Goal: Task Accomplishment & Management: Manage account settings

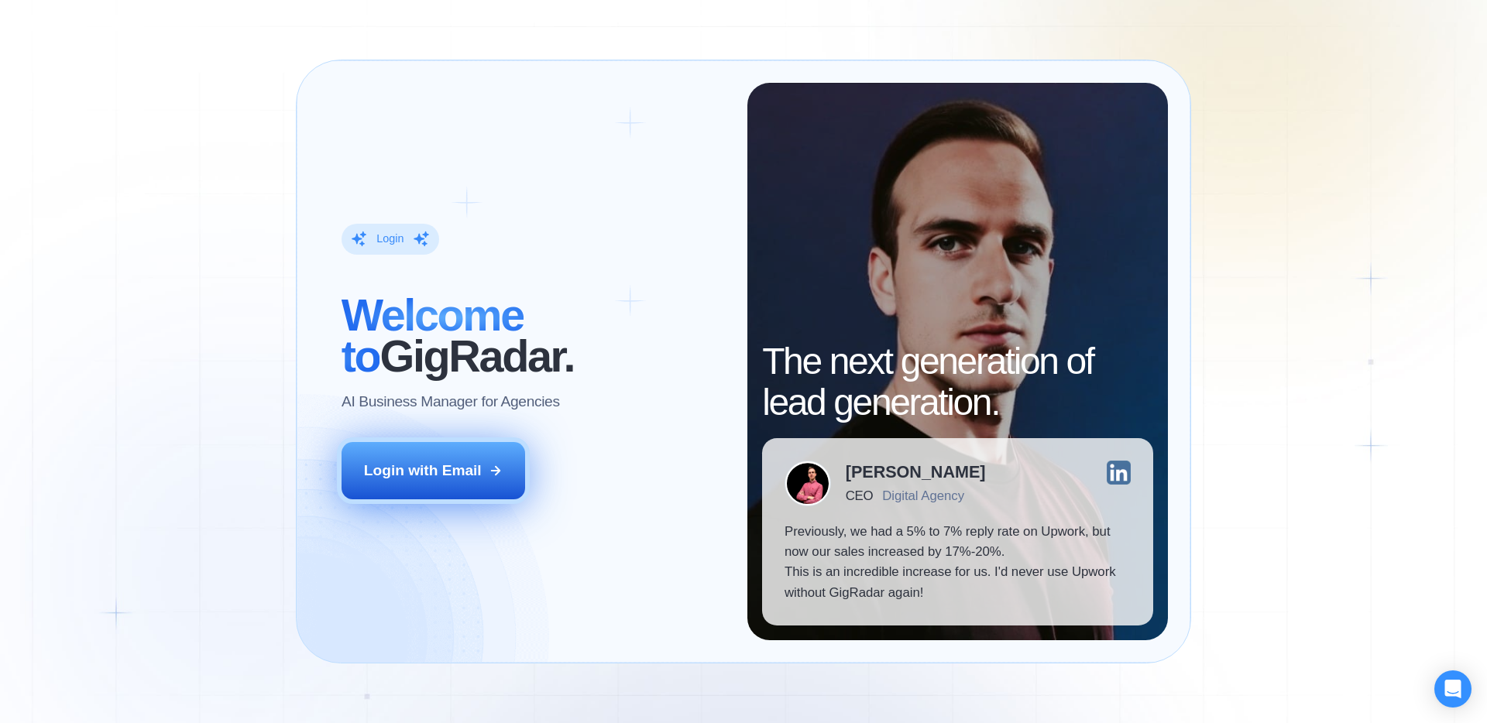
click at [473, 465] on div "Login with Email" at bounding box center [423, 471] width 118 height 20
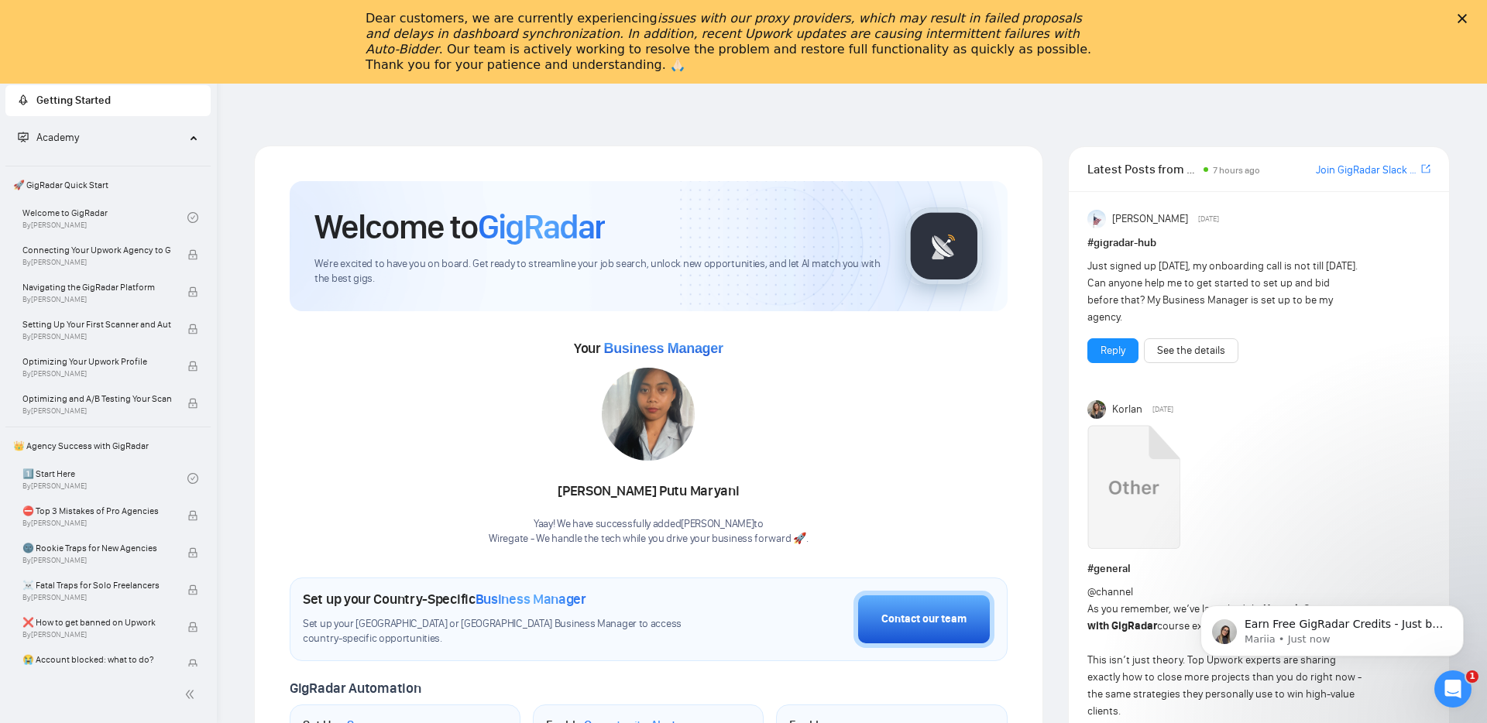
click at [1459, 19] on icon "Close" at bounding box center [1461, 18] width 9 height 9
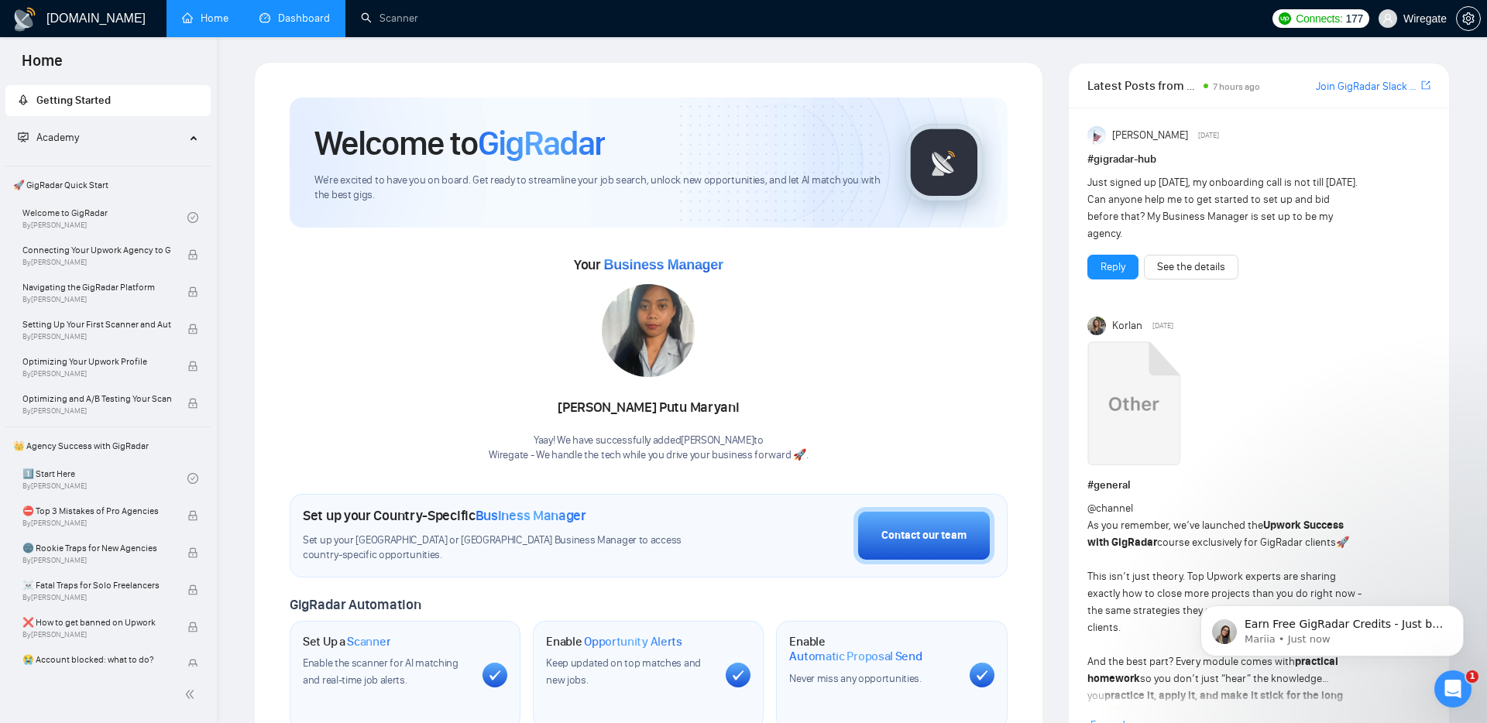
click at [311, 20] on link "Dashboard" at bounding box center [294, 18] width 70 height 13
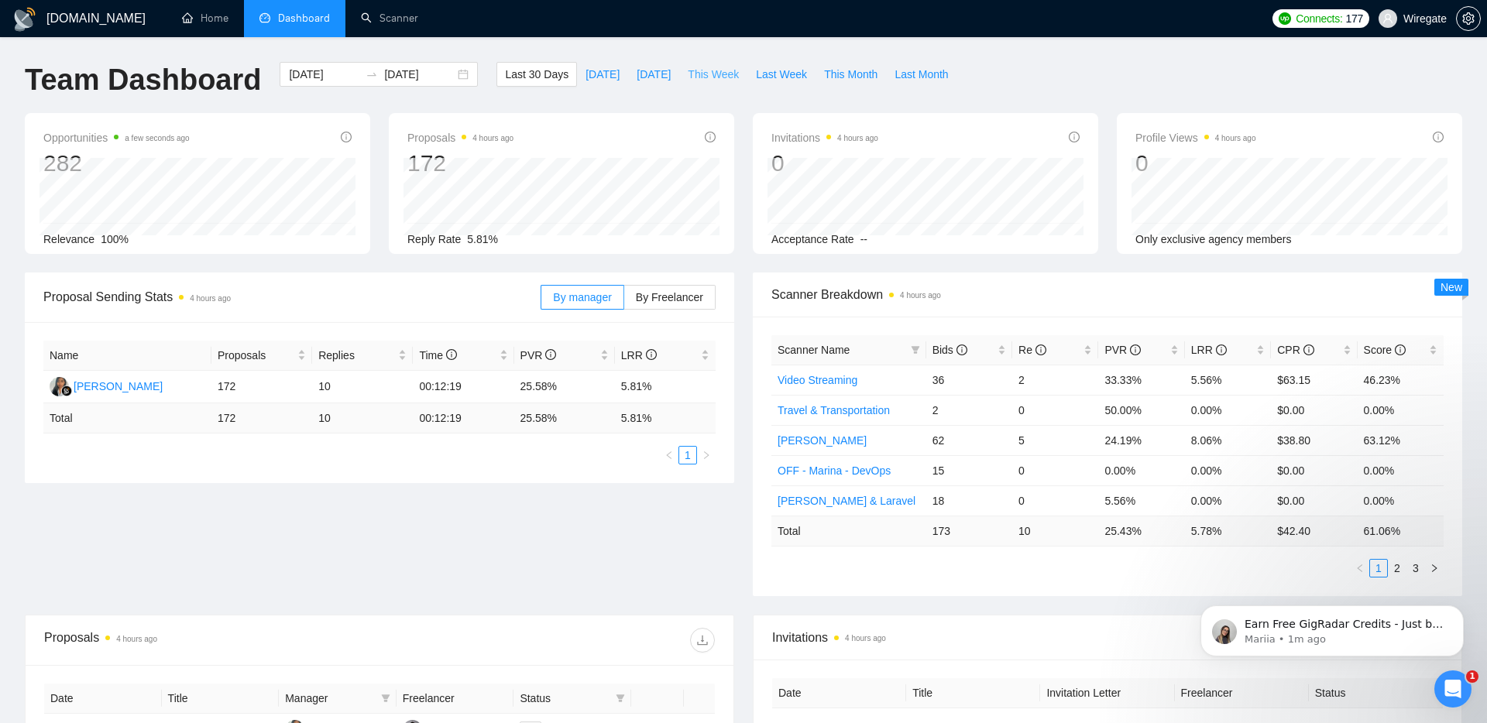
click at [719, 75] on span "This Week" at bounding box center [713, 74] width 51 height 17
type input "[DATE]"
click at [780, 74] on span "Last Week" at bounding box center [781, 74] width 51 height 17
type input "[DATE]"
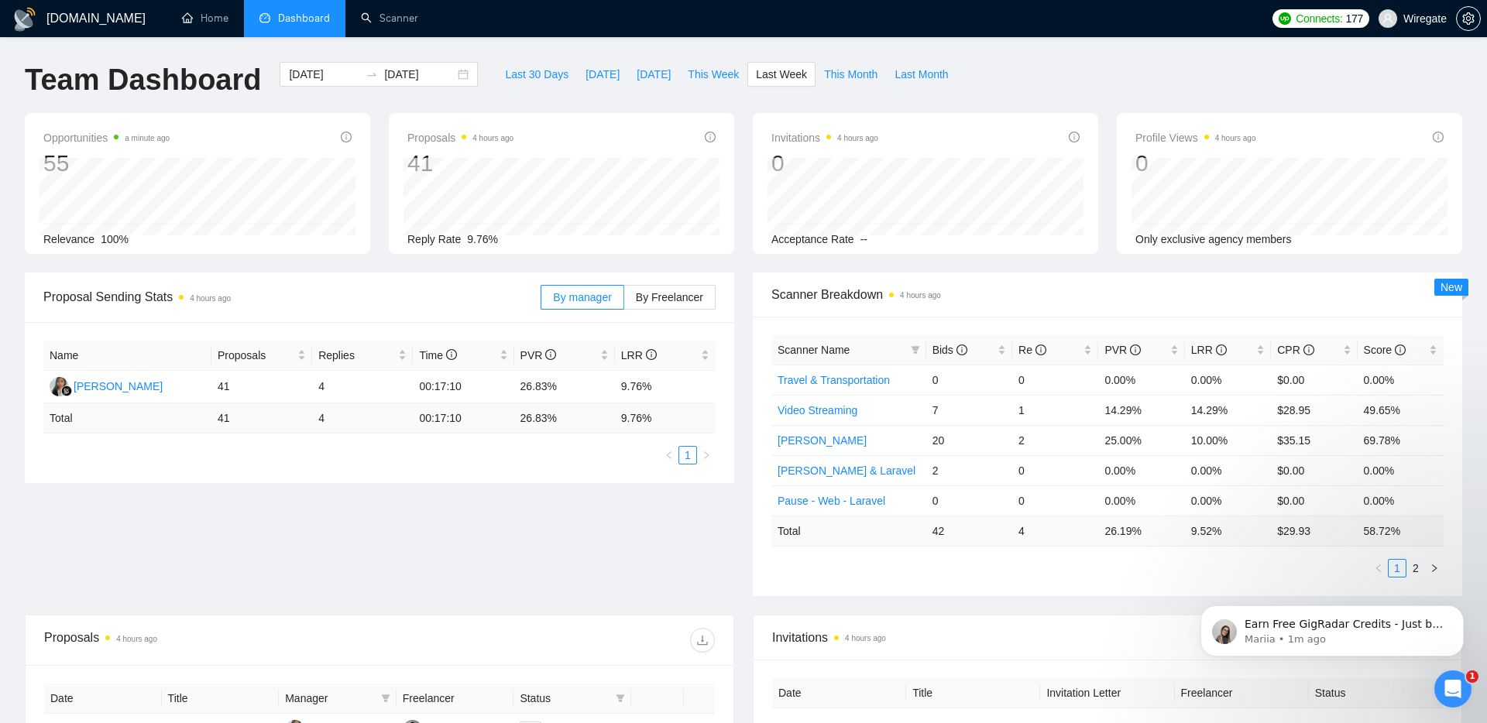
type input "[DATE]"
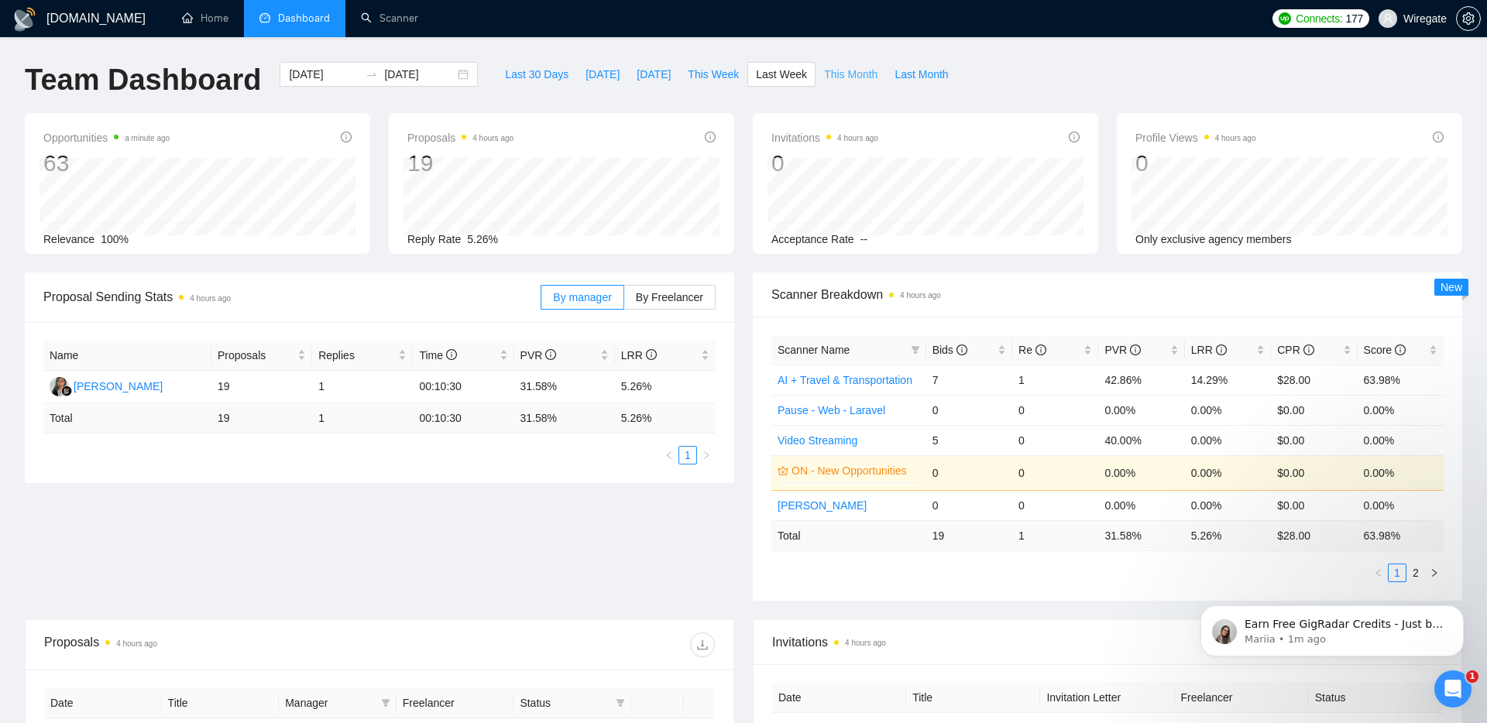
click at [867, 78] on span "This Month" at bounding box center [850, 74] width 53 height 17
type input "[DATE]"
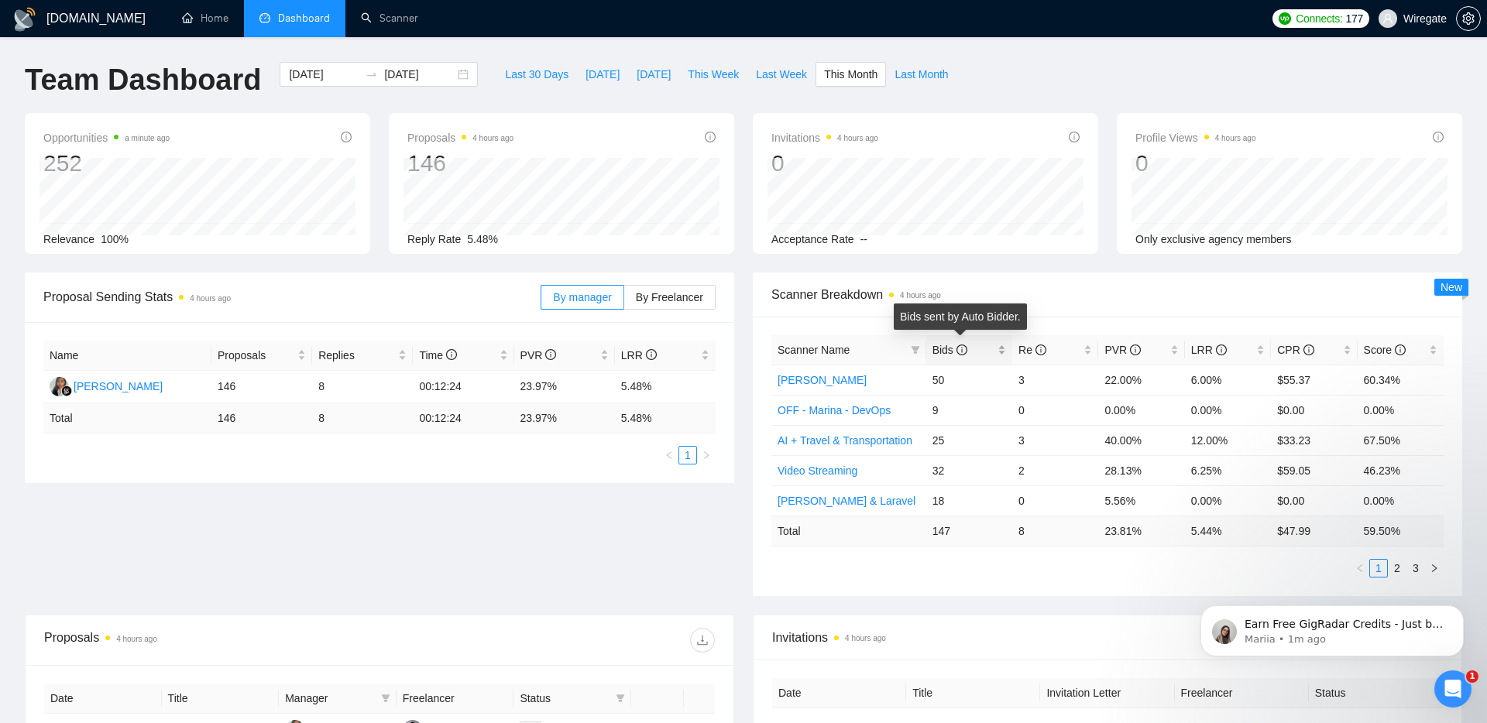
click at [964, 349] on icon "info-circle" at bounding box center [961, 350] width 11 height 11
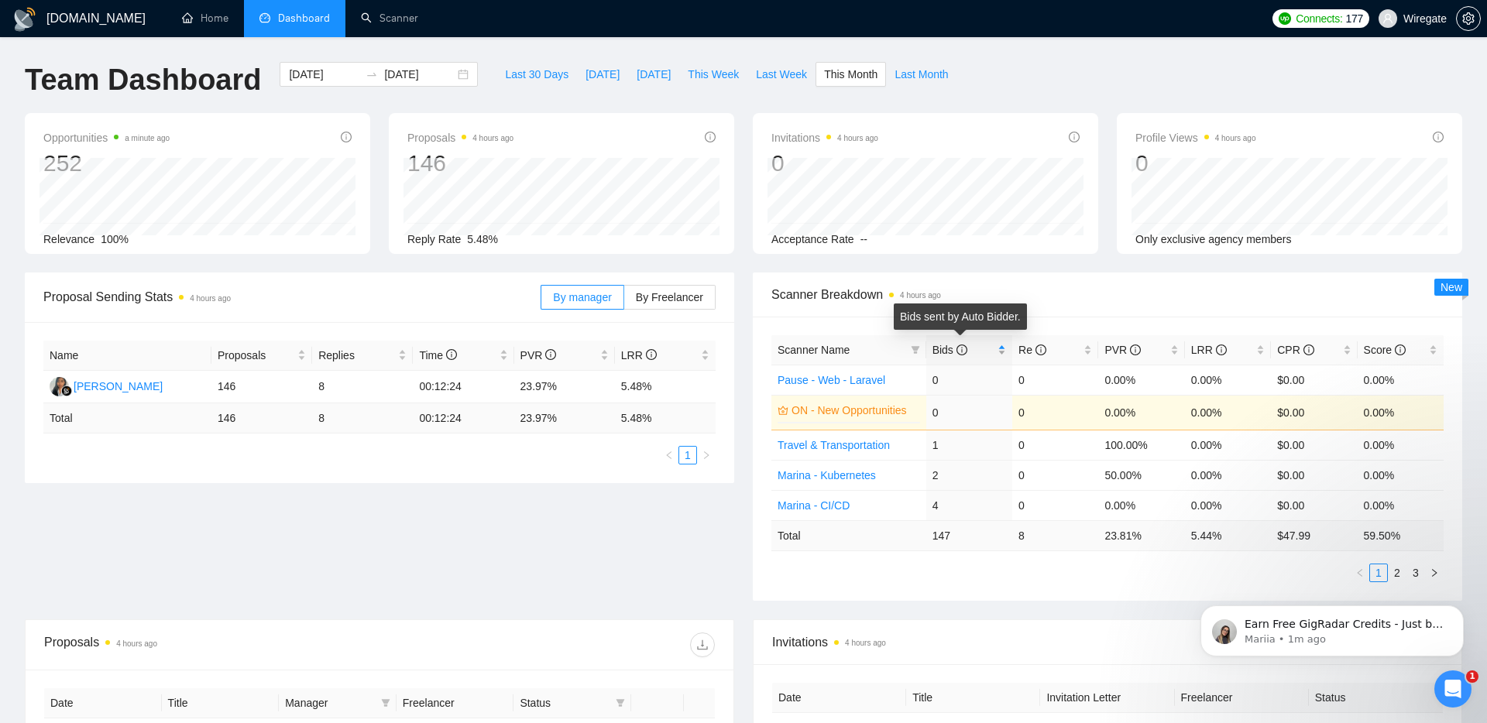
click at [964, 349] on icon "info-circle" at bounding box center [961, 350] width 11 height 11
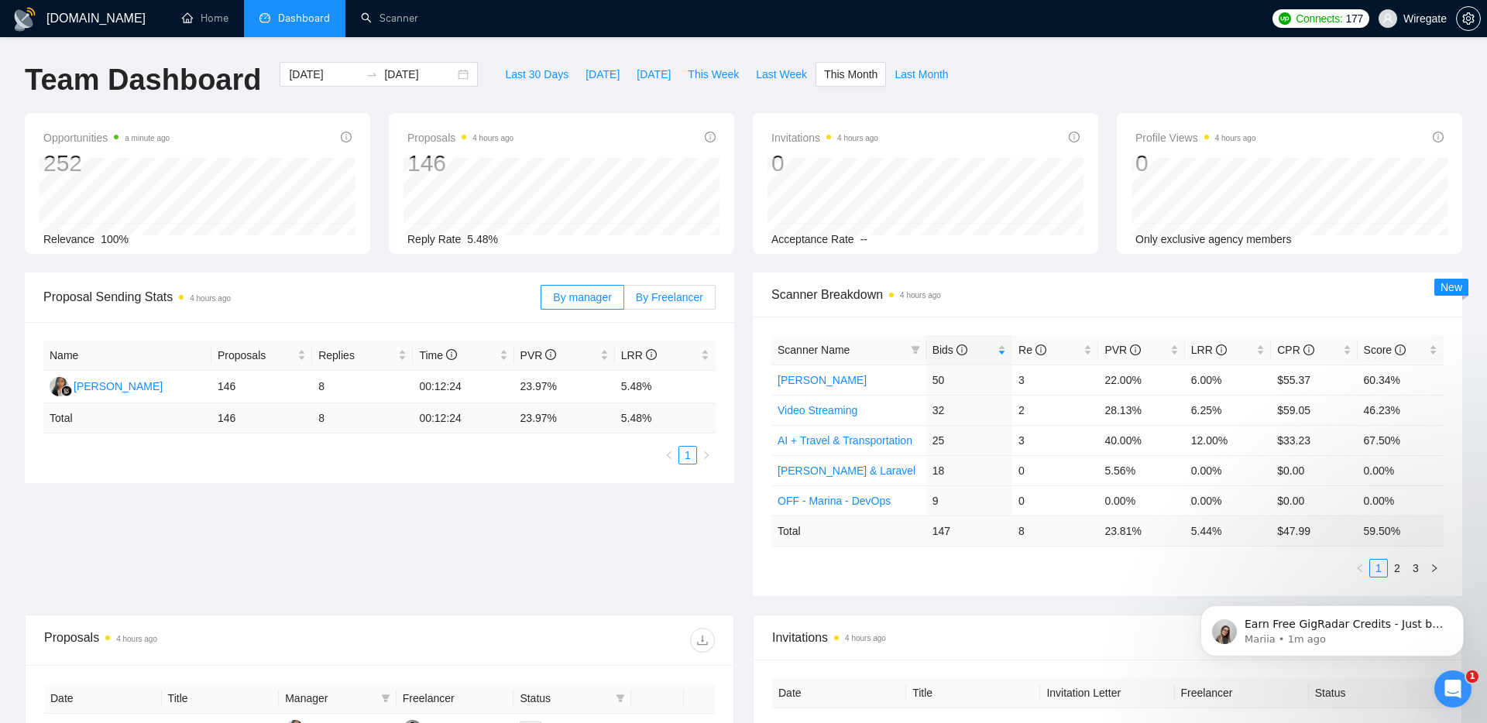
click at [685, 301] on span "By Freelancer" at bounding box center [669, 297] width 67 height 12
click at [624, 301] on input "By Freelancer" at bounding box center [624, 301] width 0 height 0
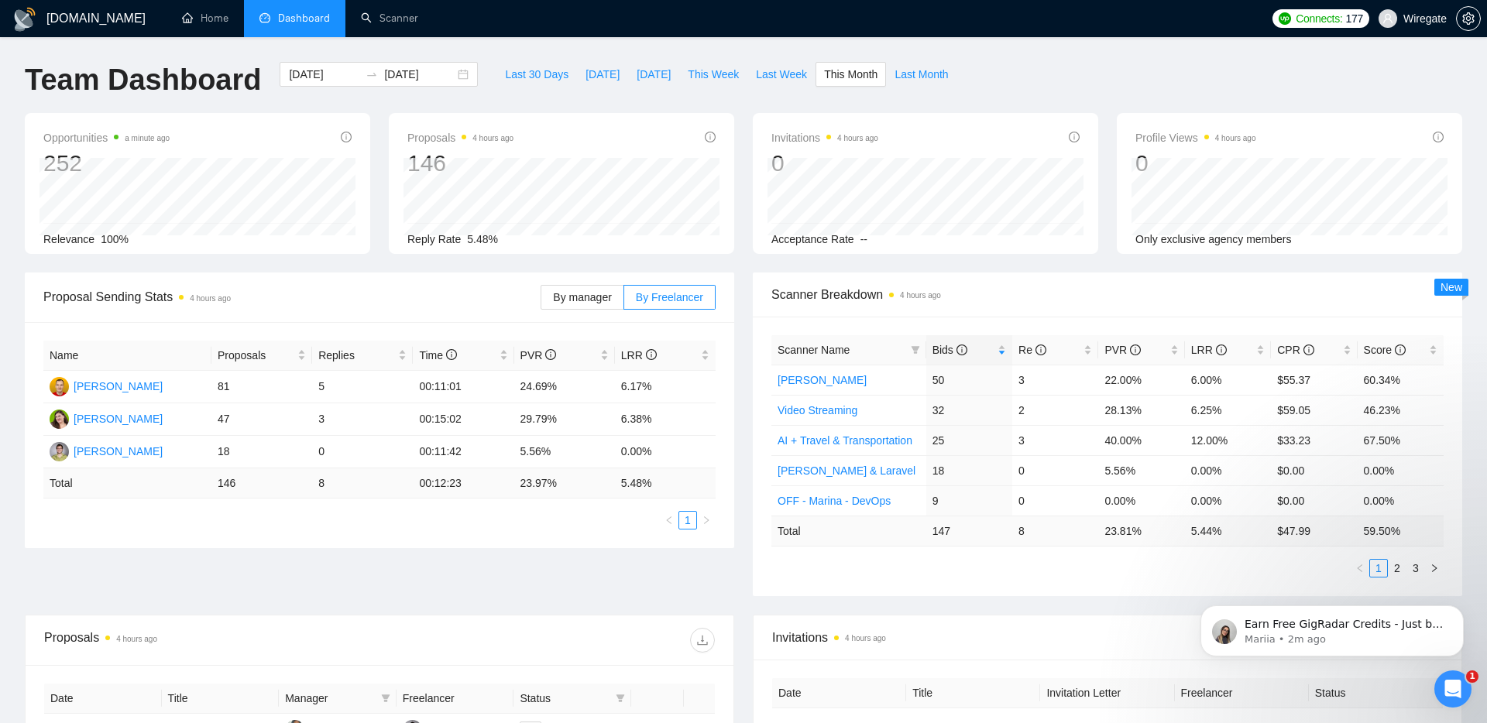
click at [547, 519] on ul "1" at bounding box center [379, 520] width 672 height 19
click at [940, 75] on span "Last Month" at bounding box center [920, 74] width 53 height 17
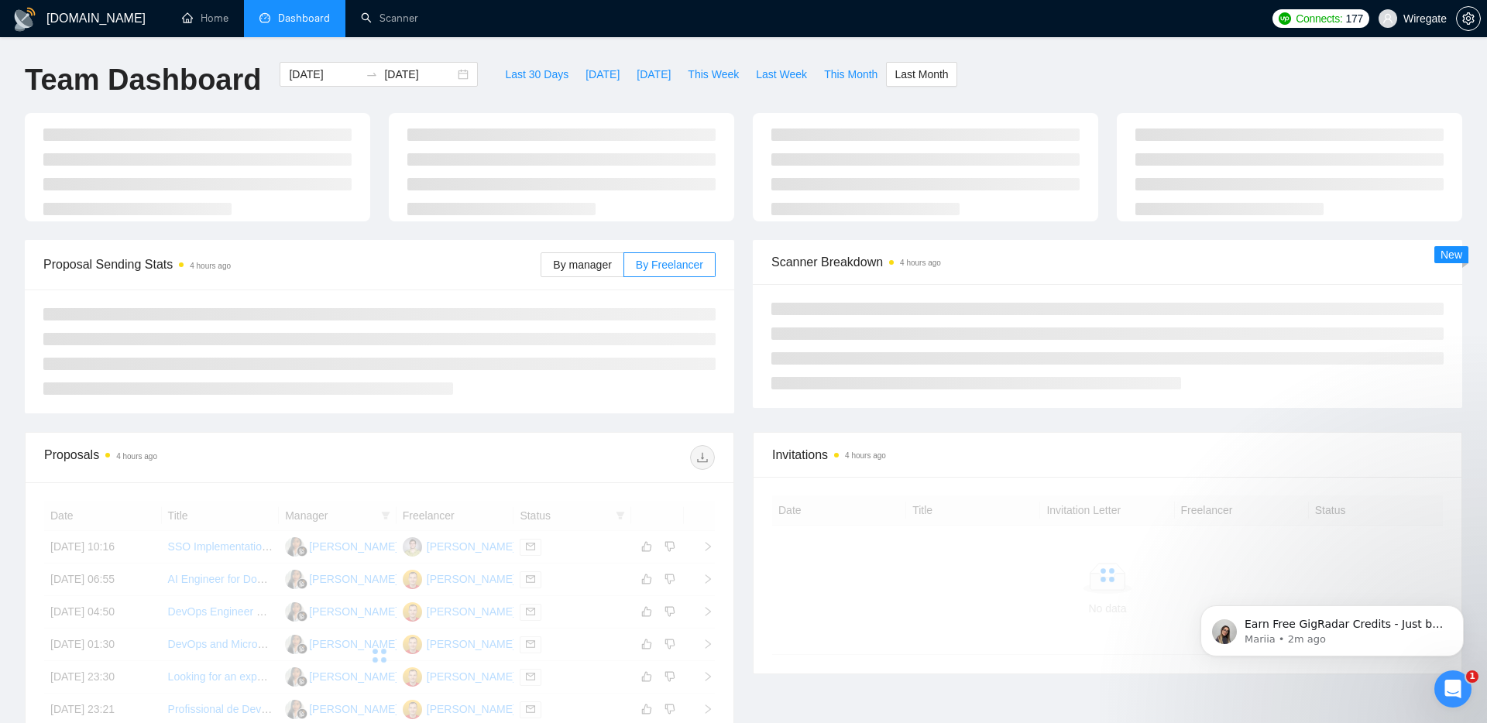
type input "[DATE]"
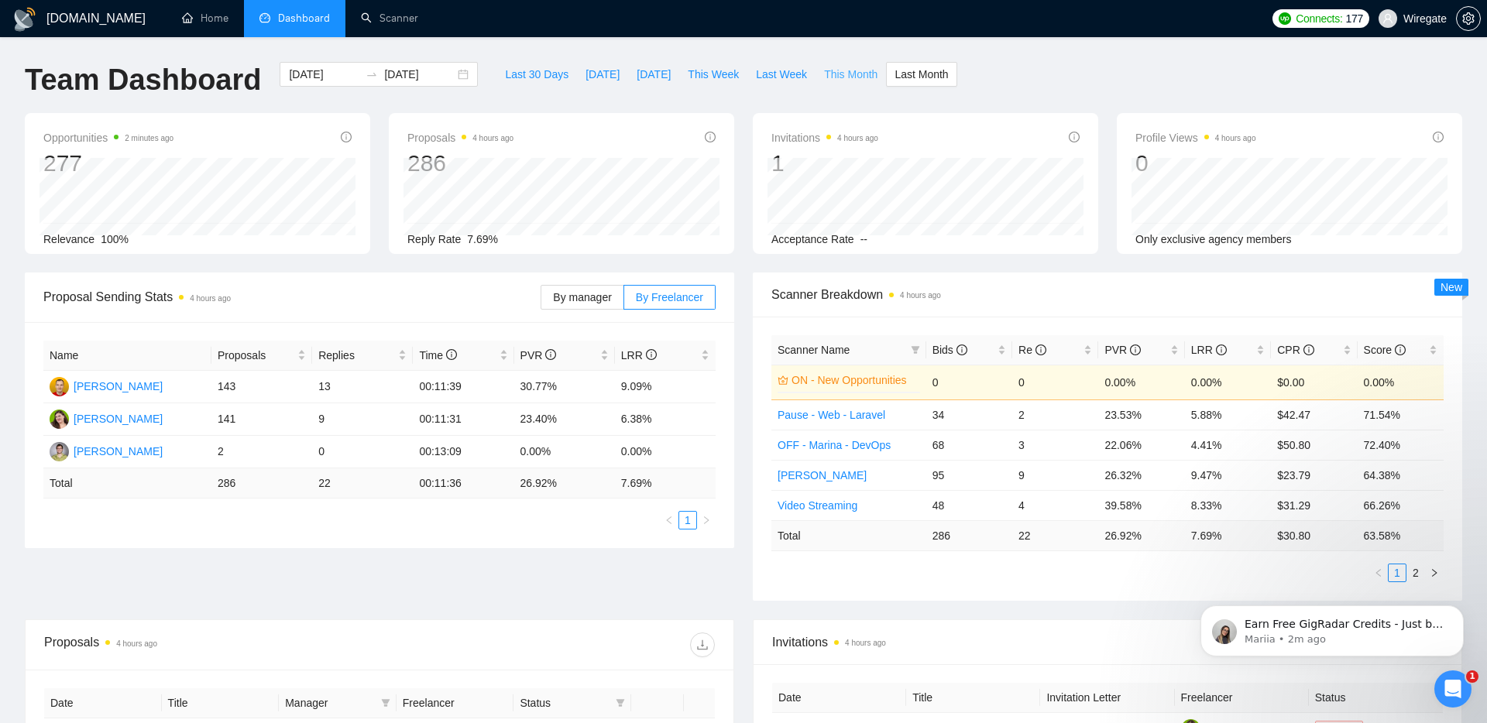
click at [848, 69] on span "This Month" at bounding box center [850, 74] width 53 height 17
type input "[DATE]"
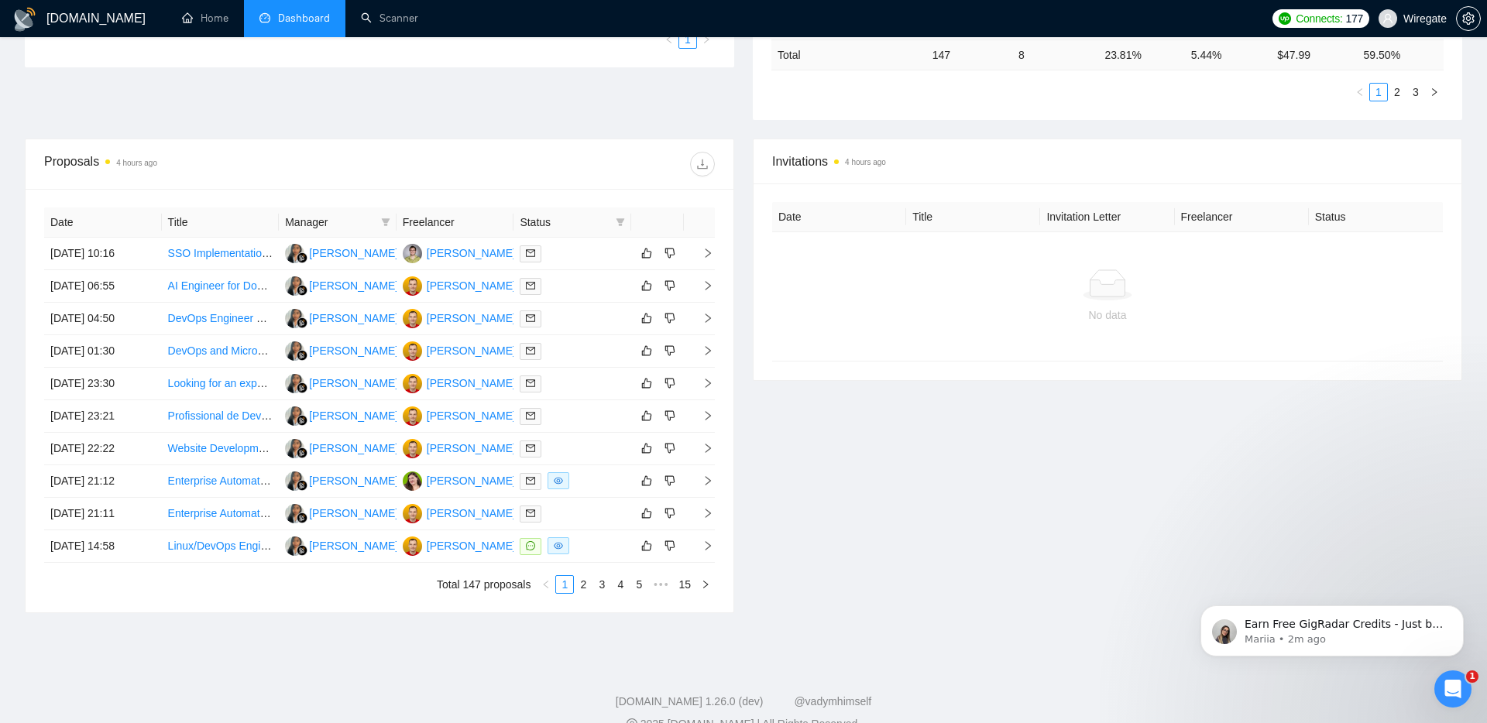
scroll to position [482, 0]
